Goal: Navigation & Orientation: Find specific page/section

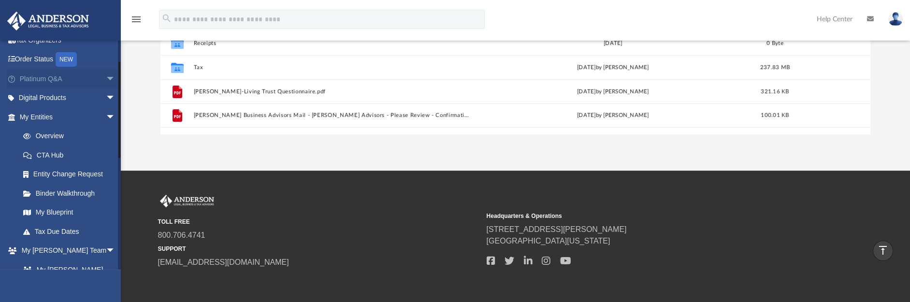
scroll to position [60, 0]
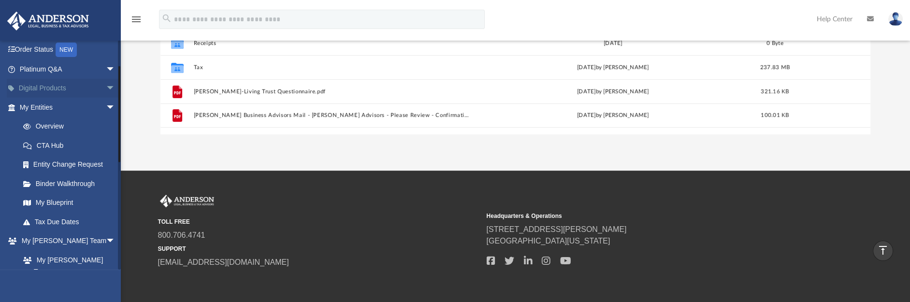
click at [76, 86] on link "Digital Products arrow_drop_down" at bounding box center [68, 88] width 123 height 19
click at [106, 87] on span "arrow_drop_down" at bounding box center [115, 89] width 19 height 20
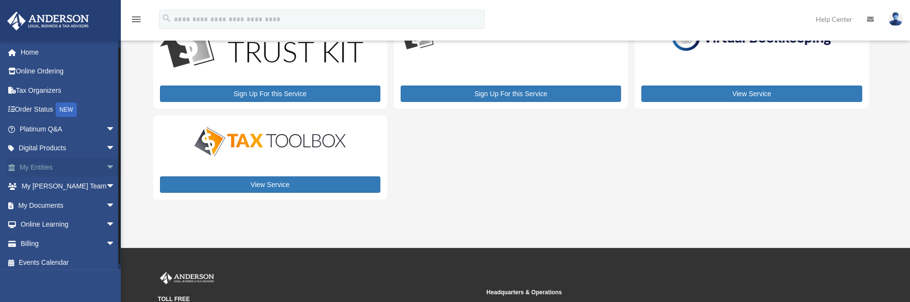
scroll to position [4, 0]
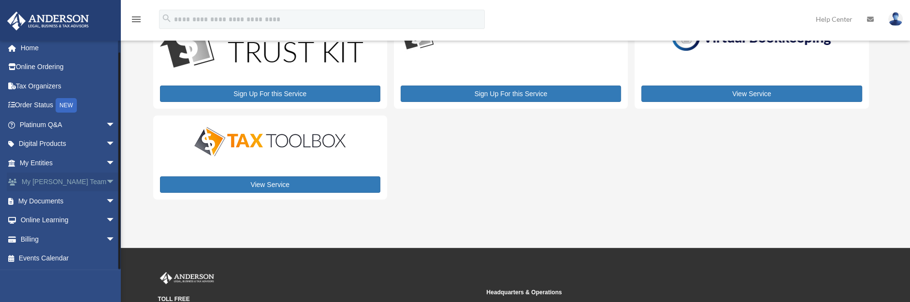
click at [106, 180] on span "arrow_drop_down" at bounding box center [115, 182] width 19 height 20
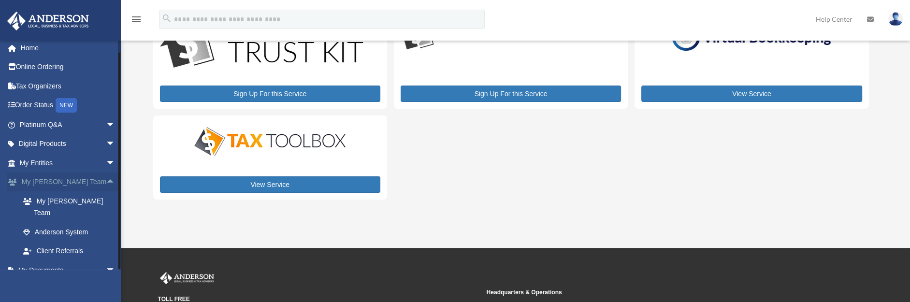
click at [106, 180] on span "arrow_drop_up" at bounding box center [115, 182] width 19 height 20
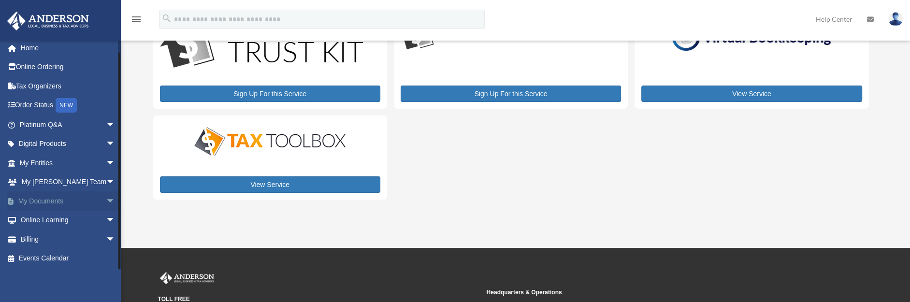
click at [106, 201] on span "arrow_drop_down" at bounding box center [115, 201] width 19 height 20
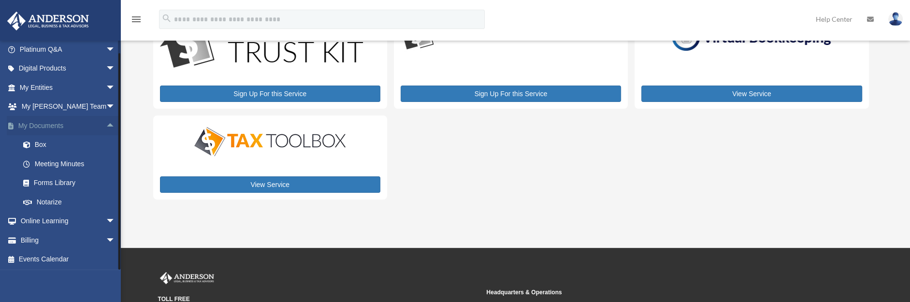
scroll to position [81, 0]
click at [106, 127] on span "arrow_drop_up" at bounding box center [115, 125] width 19 height 20
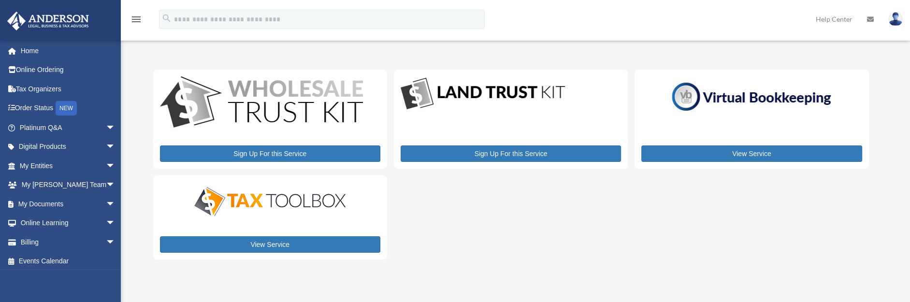
scroll to position [0, 0]
